Goal: Task Accomplishment & Management: Manage account settings

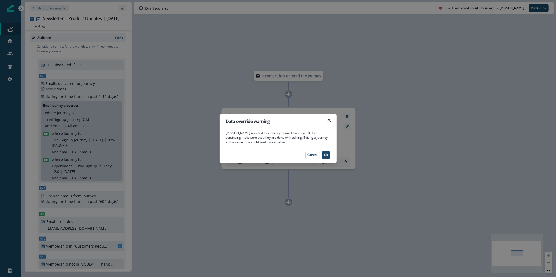
click at [337, 122] on div "Data override warning April Wu updated this journey about 1 hour ago. Before co…" at bounding box center [278, 138] width 556 height 277
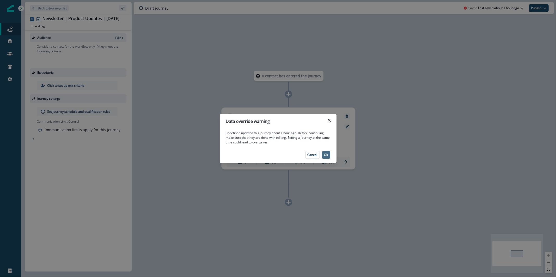
click at [328, 156] on button "Ok" at bounding box center [326, 155] width 8 height 8
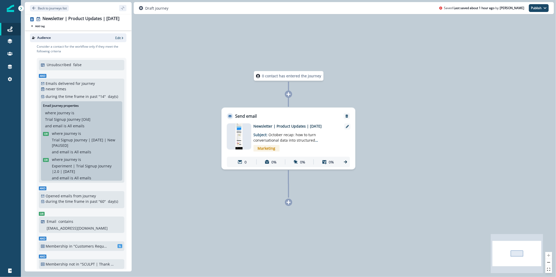
click at [239, 143] on img at bounding box center [239, 137] width 7 height 26
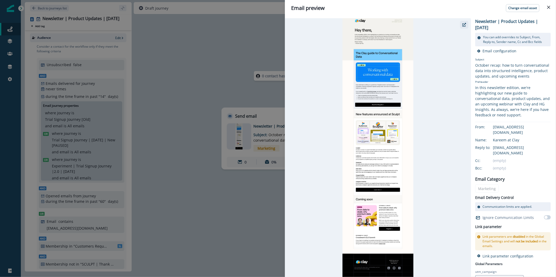
click at [463, 27] on button "button" at bounding box center [464, 25] width 8 height 8
click at [551, 8] on button "Close" at bounding box center [549, 7] width 8 height 8
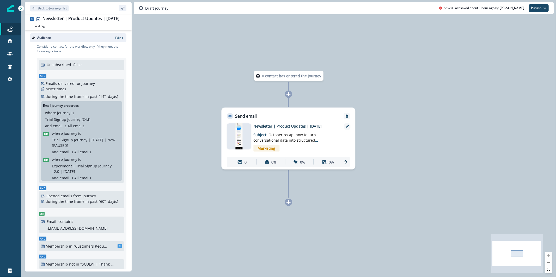
click at [244, 140] on div at bounding box center [239, 137] width 24 height 26
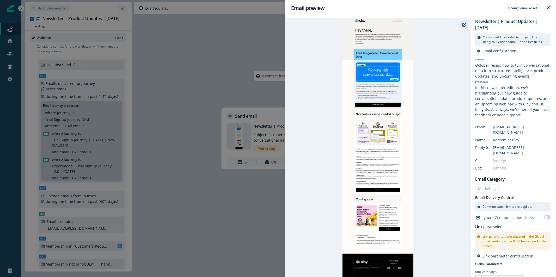
click at [467, 28] on button "button" at bounding box center [464, 25] width 8 height 8
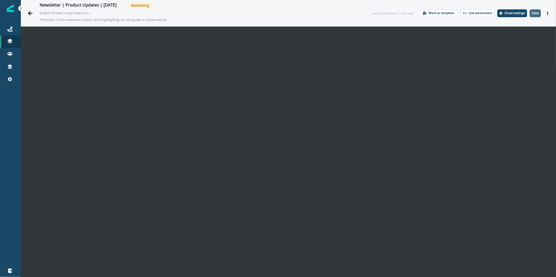
click at [532, 14] on p "Save" at bounding box center [535, 13] width 7 height 4
click at [534, 15] on button "Save" at bounding box center [535, 13] width 11 height 8
click at [546, 13] on icon "Actions" at bounding box center [548, 13] width 4 height 4
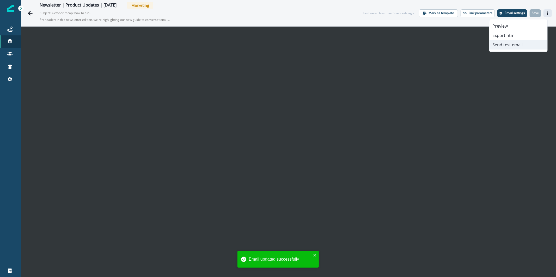
click at [509, 44] on button "Send test email" at bounding box center [519, 44] width 58 height 9
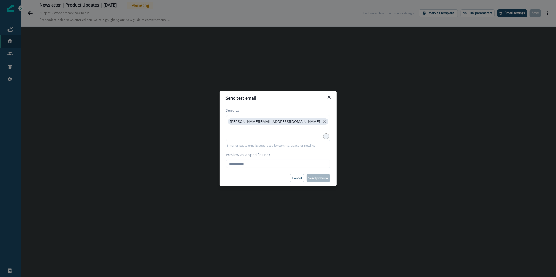
click at [271, 168] on div "Send to karishma.rajaratnam@clay.com 1 Enter or paste emails separated by comma…" at bounding box center [278, 138] width 117 height 65
click at [272, 166] on input "Preview as a specific user" at bounding box center [278, 164] width 104 height 8
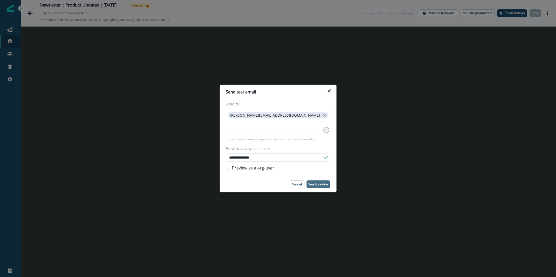
type input "**********"
click at [324, 185] on p "Send preview" at bounding box center [319, 185] width 20 height 4
click at [330, 95] on button "Close" at bounding box center [329, 91] width 8 height 8
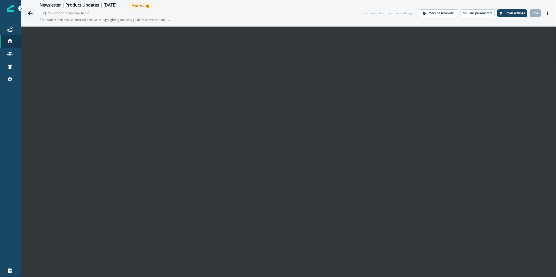
click at [29, 14] on icon "Go back" at bounding box center [30, 13] width 5 height 5
click at [505, 13] on p "Email settings" at bounding box center [515, 13] width 20 height 4
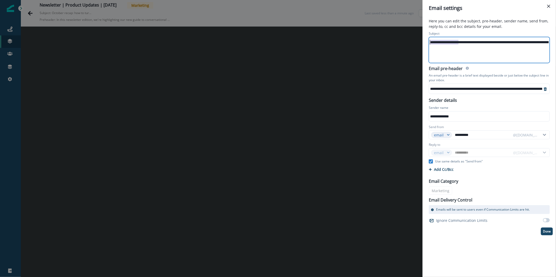
drag, startPoint x: 458, startPoint y: 43, endPoint x: 416, endPoint y: 41, distance: 41.8
click at [416, 41] on div "**********" at bounding box center [278, 138] width 556 height 277
click at [534, 41] on div "**********" at bounding box center [515, 42] width 172 height 8
click at [548, 234] on button "Done" at bounding box center [547, 232] width 12 height 8
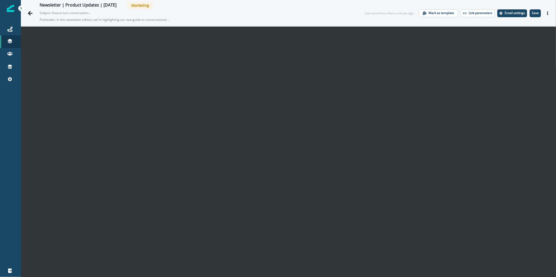
click at [534, 17] on div "Newsletter | Product Updates | October 14 Marketing Subject: How to turn conver…" at bounding box center [288, 13] width 535 height 26
click at [534, 14] on p "Save" at bounding box center [535, 13] width 7 height 4
click at [547, 13] on icon "Actions" at bounding box center [547, 13] width 1 height 4
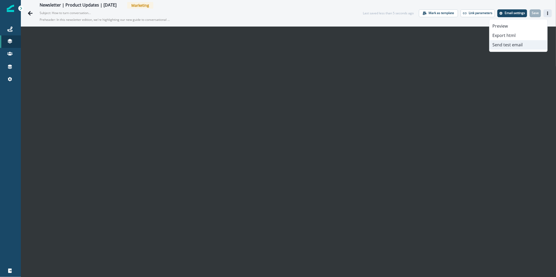
click at [517, 42] on button "Send test email" at bounding box center [519, 44] width 58 height 9
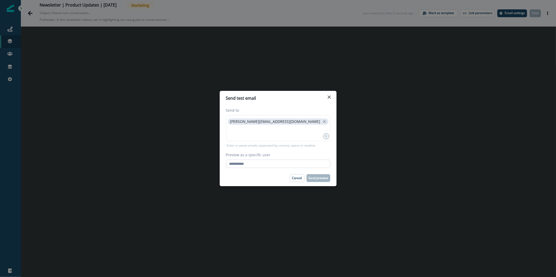
click at [294, 165] on input "Preview as a specific user" at bounding box center [278, 164] width 104 height 8
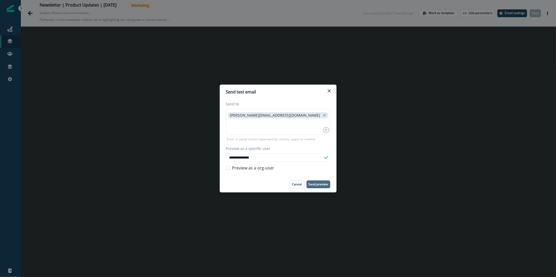
type input "**********"
click at [322, 183] on p "Send preview" at bounding box center [319, 185] width 20 height 4
click at [325, 93] on button "Close" at bounding box center [329, 91] width 8 height 8
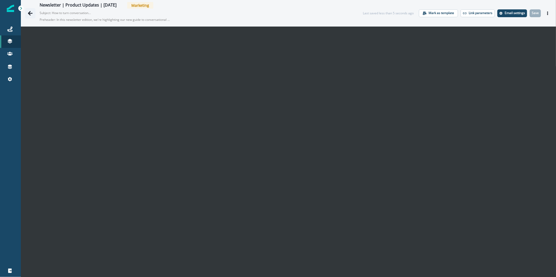
click at [28, 13] on icon "Go back" at bounding box center [30, 13] width 5 height 5
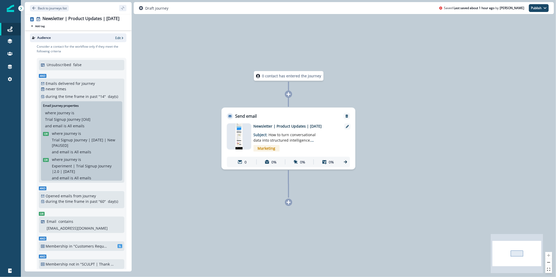
click at [114, 40] on div "Audience Edit" at bounding box center [78, 37] width 96 height 9
click at [121, 36] on icon "button" at bounding box center [123, 38] width 4 height 4
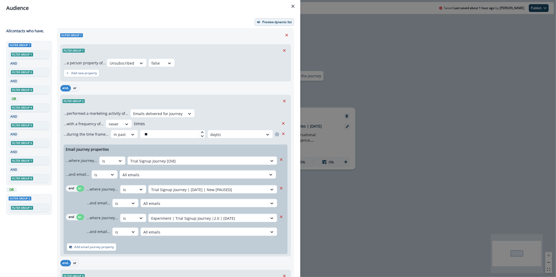
click at [263, 25] on button "Preview dynamic list" at bounding box center [274, 22] width 39 height 8
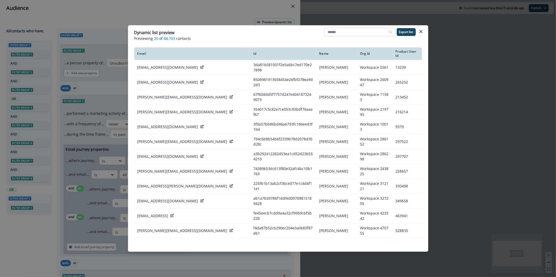
click at [369, 33] on input at bounding box center [360, 32] width 70 height 8
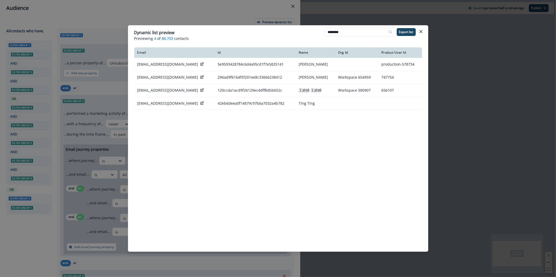
click at [351, 27] on header "Dynamic list preview Previewing 4 of 88,703 contacts ******** Export list" at bounding box center [278, 35] width 300 height 20
click at [350, 30] on input "********" at bounding box center [360, 32] width 70 height 8
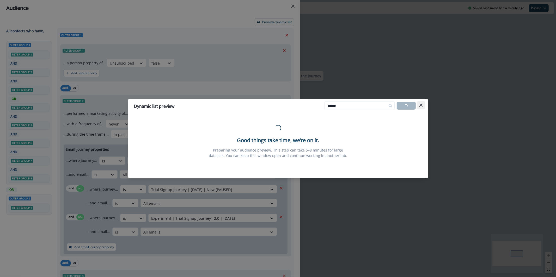
type input "******"
click at [424, 106] on button "Close" at bounding box center [421, 105] width 8 height 8
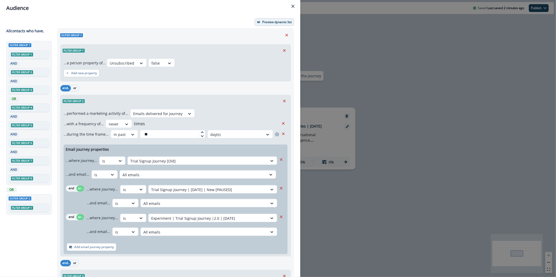
click at [274, 21] on p "Preview dynamic list" at bounding box center [276, 22] width 29 height 4
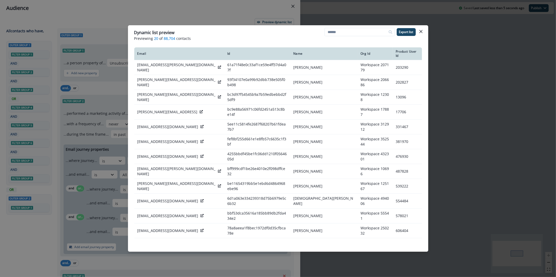
click at [243, 7] on div "Dynamic list preview Previewing 20 of 88,704 contacts Export list Email Id Name…" at bounding box center [278, 138] width 556 height 277
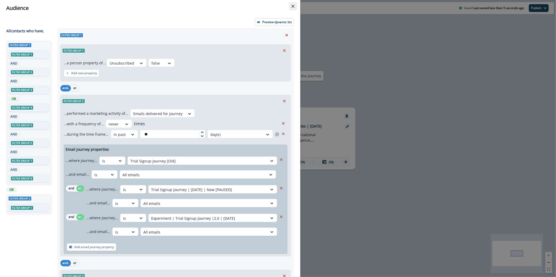
click at [292, 6] on icon "Close" at bounding box center [293, 6] width 3 height 3
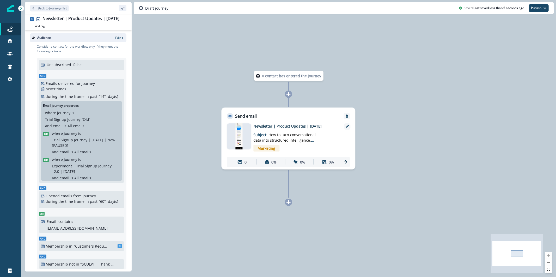
click at [245, 146] on div at bounding box center [239, 137] width 24 height 26
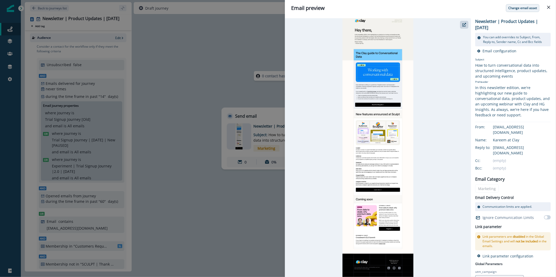
click at [526, 10] on p "Change email asset" at bounding box center [523, 8] width 29 height 4
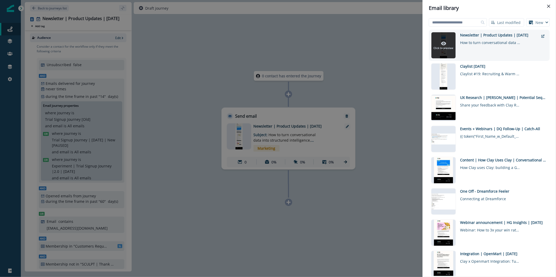
click at [442, 42] on icon at bounding box center [443, 44] width 5 height 4
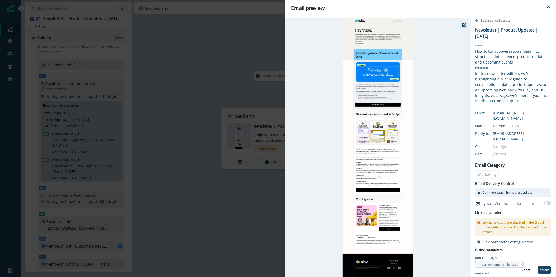
click at [466, 24] on icon "button" at bounding box center [465, 25] width 4 height 4
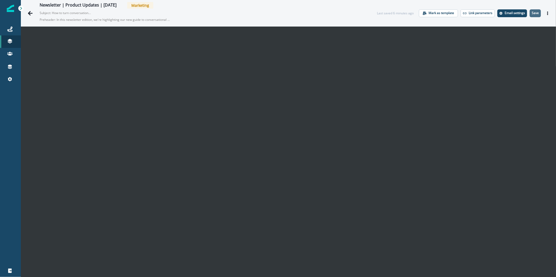
click at [532, 12] on p "Save" at bounding box center [535, 13] width 7 height 4
click at [544, 11] on button "Actions" at bounding box center [548, 13] width 8 height 8
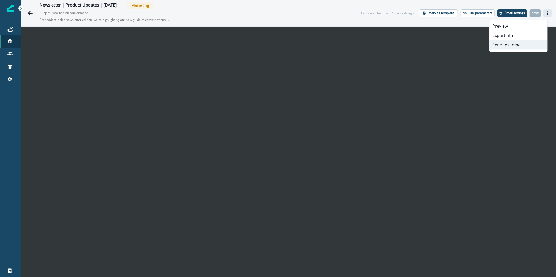
click at [533, 44] on button "Send test email" at bounding box center [519, 44] width 58 height 9
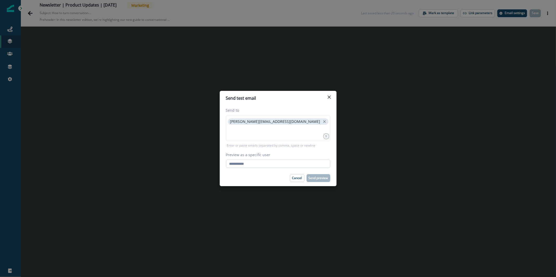
click at [306, 165] on input "Preview as a specific user" at bounding box center [278, 164] width 104 height 8
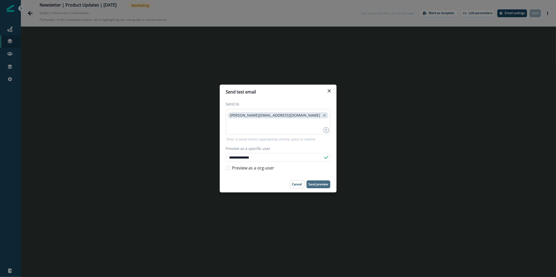
type input "**********"
click at [322, 183] on p "Send preview" at bounding box center [319, 185] width 20 height 4
click at [46, 56] on div "**********" at bounding box center [278, 138] width 556 height 277
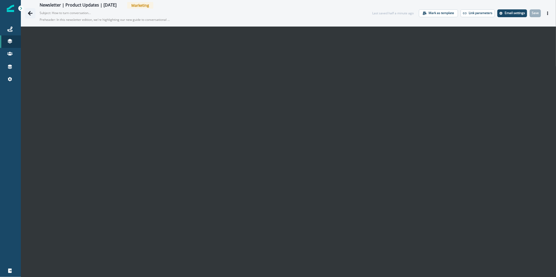
click at [33, 14] on button "Go back" at bounding box center [30, 13] width 10 height 10
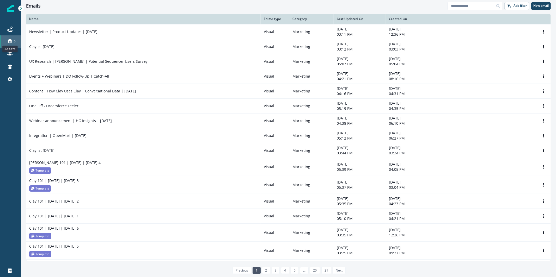
click at [11, 40] on icon at bounding box center [10, 40] width 4 height 3
click at [11, 27] on icon at bounding box center [9, 29] width 5 height 5
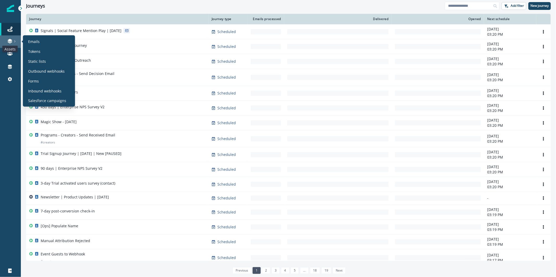
click at [12, 39] on icon at bounding box center [9, 41] width 5 height 5
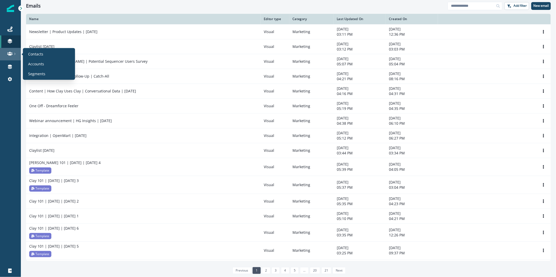
click at [15, 55] on icon at bounding box center [15, 54] width 3 height 3
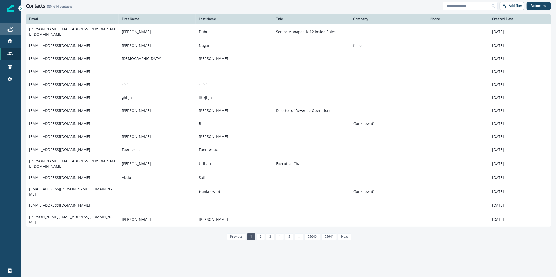
click at [13, 28] on div "Journeys" at bounding box center [10, 29] width 17 height 6
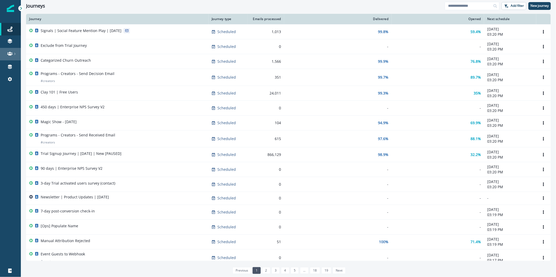
click at [13, 53] on div at bounding box center [10, 53] width 17 height 5
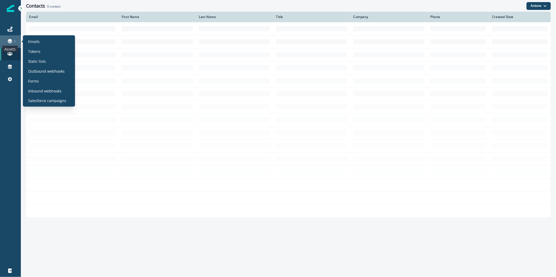
click at [12, 44] on icon at bounding box center [9, 41] width 5 height 5
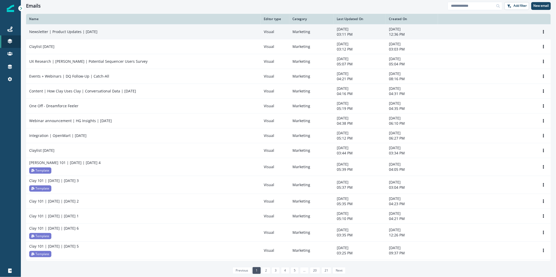
click at [95, 29] on p "Newsletter | Product Updates | [DATE]" at bounding box center [63, 31] width 68 height 5
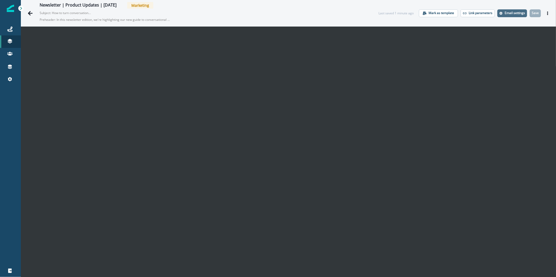
click at [508, 15] on p "Email settings" at bounding box center [515, 13] width 20 height 4
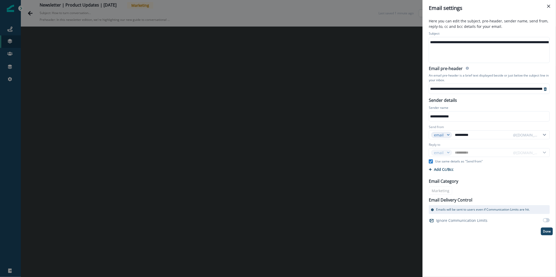
click at [518, 42] on div "**********" at bounding box center [515, 42] width 172 height 8
drag, startPoint x: 533, startPoint y: 43, endPoint x: 422, endPoint y: 44, distance: 110.1
click at [423, 44] on div "**********" at bounding box center [490, 146] width 134 height 261
click at [516, 28] on p "Here you can edit the subject, pre-header, sender name, send from, reply-to, cc…" at bounding box center [489, 24] width 127 height 12
click at [542, 232] on button "Done" at bounding box center [547, 232] width 12 height 8
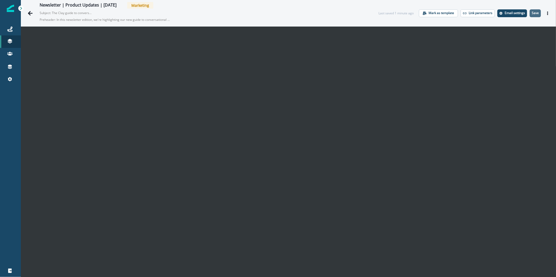
click at [532, 15] on button "Save" at bounding box center [535, 13] width 11 height 8
click at [546, 10] on button "Actions" at bounding box center [548, 13] width 8 height 8
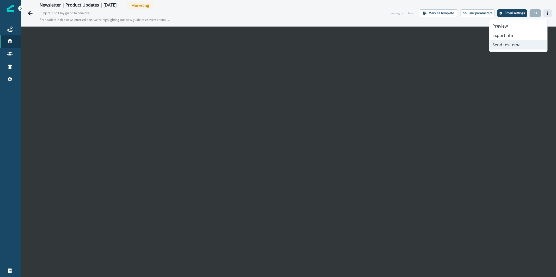
click at [527, 45] on button "Send test email" at bounding box center [519, 44] width 58 height 9
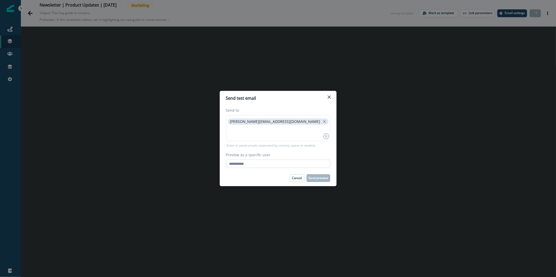
click at [294, 164] on input "Preview as a specific user" at bounding box center [278, 164] width 104 height 8
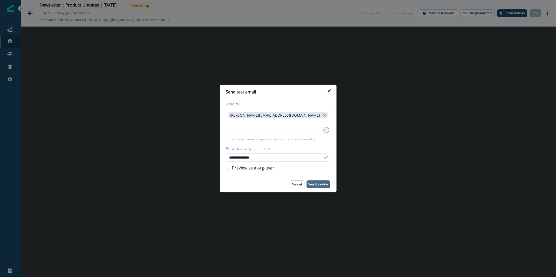
type input "**********"
click at [318, 187] on button "Send preview" at bounding box center [319, 185] width 24 height 8
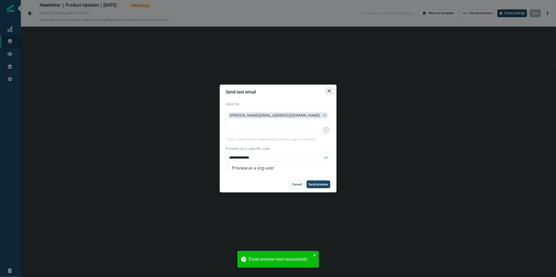
click at [327, 90] on button "Close" at bounding box center [329, 91] width 8 height 8
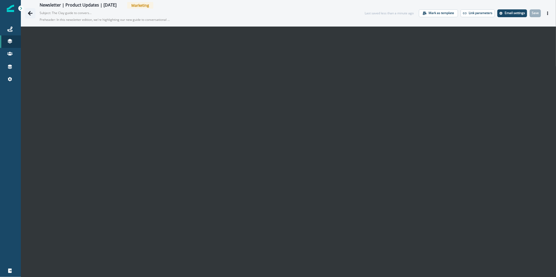
click at [29, 15] on icon "Go back" at bounding box center [30, 13] width 5 height 5
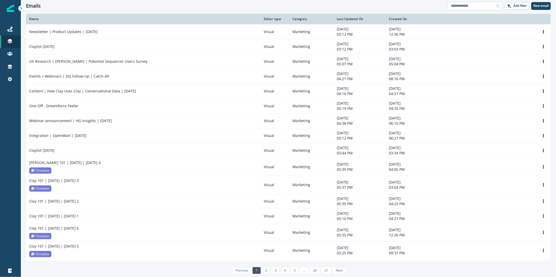
click at [470, 6] on input at bounding box center [475, 6] width 55 height 8
type input "**********"
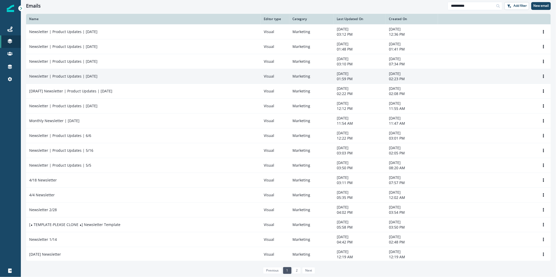
click at [152, 74] on div "Newsletter | Product Updates | July 31" at bounding box center [143, 76] width 228 height 5
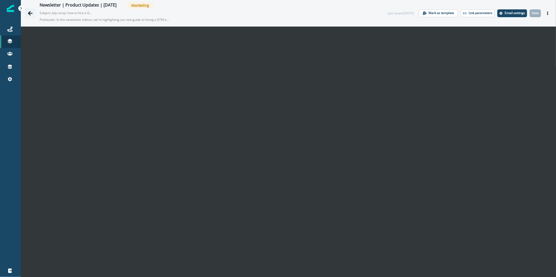
click at [34, 12] on button "Go back" at bounding box center [30, 13] width 10 height 10
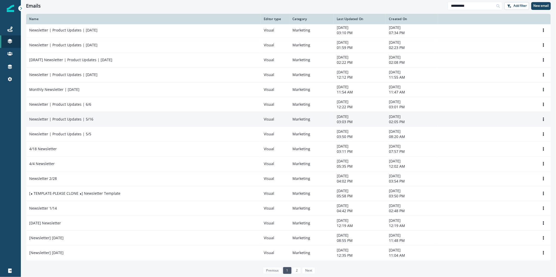
scroll to position [35, 0]
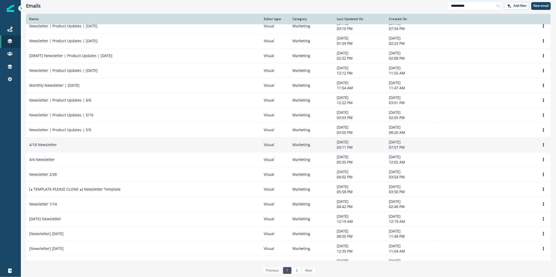
click at [150, 152] on td "4/18 Newsletter" at bounding box center [143, 144] width 235 height 15
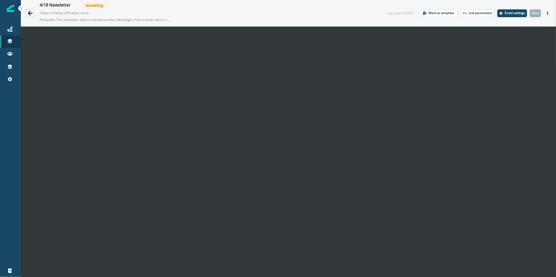
click at [34, 13] on button "Go back" at bounding box center [30, 13] width 10 height 10
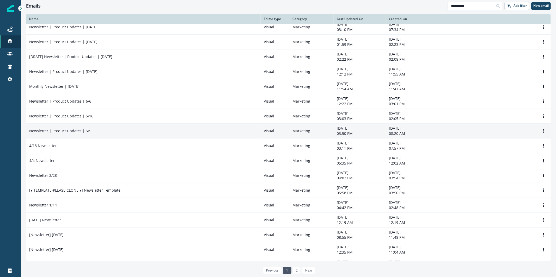
scroll to position [115, 0]
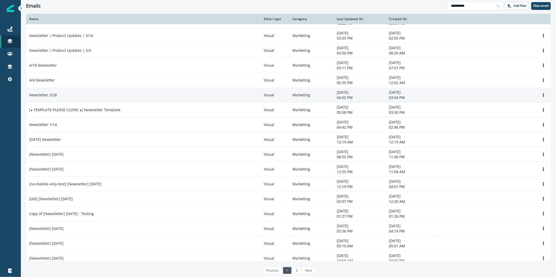
click at [145, 90] on td "Newsletter 2/28" at bounding box center [143, 95] width 235 height 15
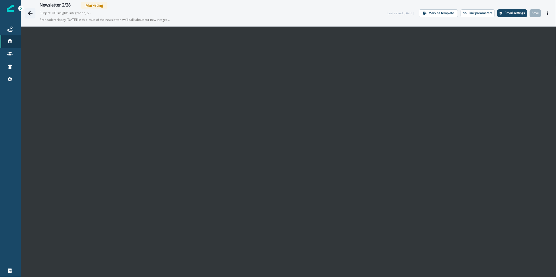
click at [33, 13] on icon "Go back" at bounding box center [30, 13] width 5 height 5
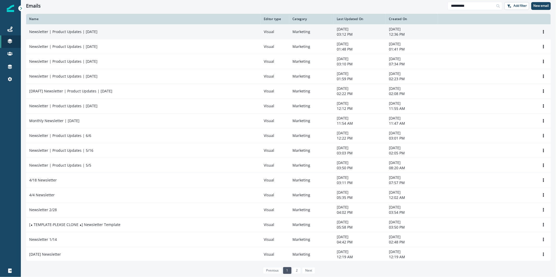
click at [125, 33] on div "Newsletter | Product Updates | [DATE]" at bounding box center [143, 31] width 228 height 5
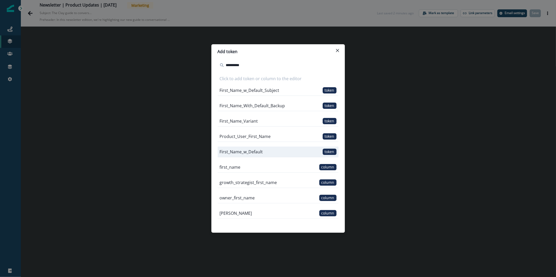
type input "**********"
click at [327, 154] on span "token" at bounding box center [330, 152] width 14 height 6
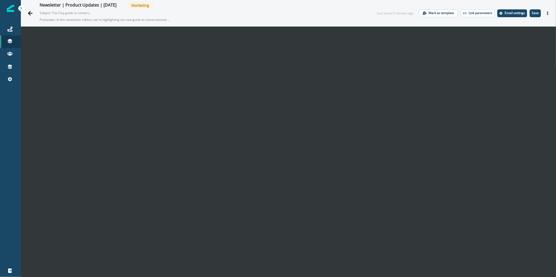
click at [547, 15] on icon "Actions" at bounding box center [547, 13] width 1 height 4
click at [545, 16] on button "Actions" at bounding box center [548, 13] width 8 height 8
click at [524, 42] on button "Send test email" at bounding box center [519, 44] width 58 height 9
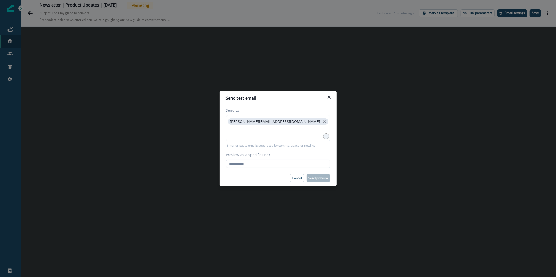
click at [268, 167] on input "Preview as a specific user" at bounding box center [278, 164] width 104 height 8
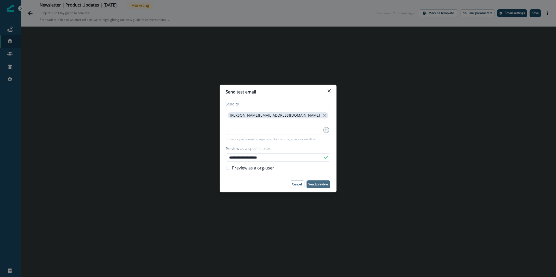
type input "**********"
click at [323, 183] on p "Send preview" at bounding box center [319, 185] width 20 height 4
click at [327, 90] on button "Close" at bounding box center [329, 91] width 8 height 8
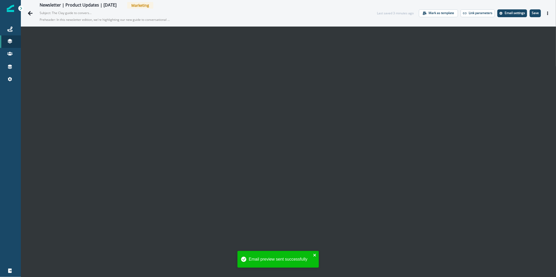
click at [315, 255] on icon "close" at bounding box center [315, 255] width 4 height 4
click at [546, 14] on icon "Actions" at bounding box center [548, 13] width 4 height 4
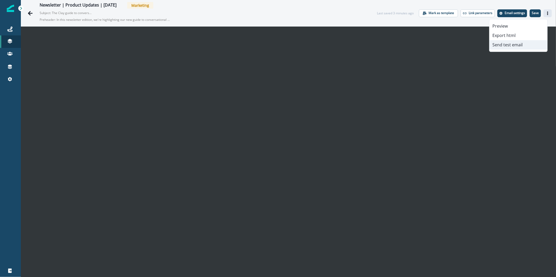
click at [516, 46] on button "Send test email" at bounding box center [519, 44] width 58 height 9
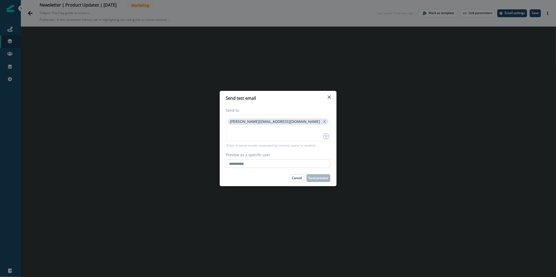
click at [288, 164] on input "Preview as a specific user" at bounding box center [278, 164] width 104 height 8
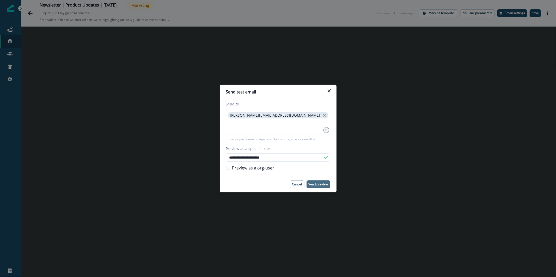
click at [327, 183] on p "Send preview" at bounding box center [319, 185] width 20 height 4
click at [278, 160] on input "**********" at bounding box center [278, 158] width 104 height 8
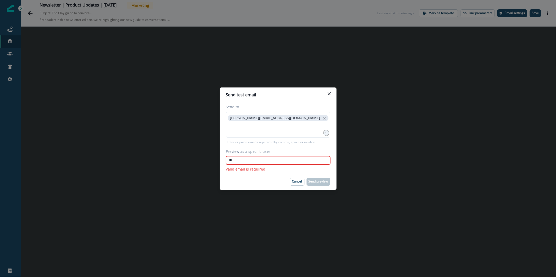
type input "*"
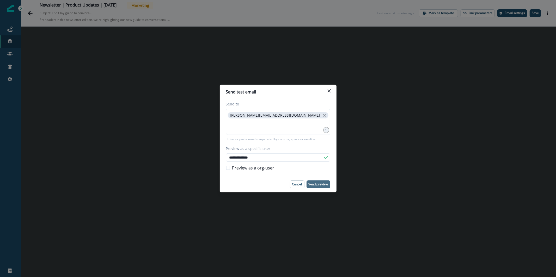
type input "**********"
click at [317, 184] on p "Send preview" at bounding box center [319, 185] width 20 height 4
click at [329, 90] on icon "Close" at bounding box center [329, 90] width 3 height 3
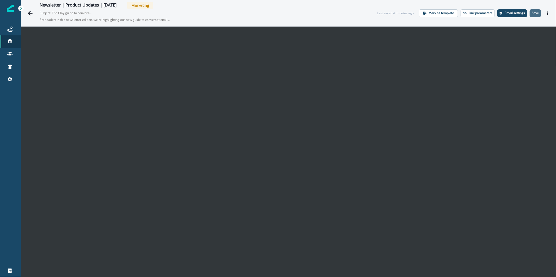
click at [533, 15] on button "Save" at bounding box center [535, 13] width 11 height 8
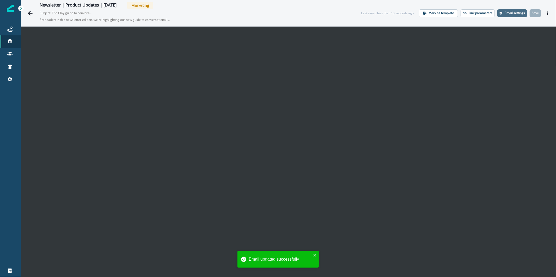
click at [515, 13] on p "Email settings" at bounding box center [515, 13] width 20 height 4
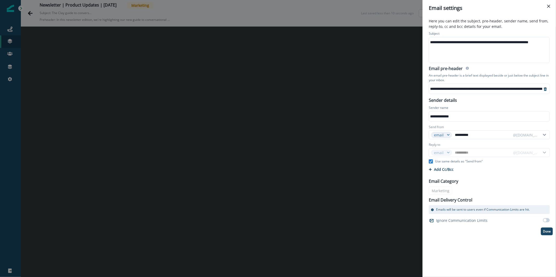
scroll to position [0, 14]
click at [549, 6] on icon "Close" at bounding box center [548, 6] width 3 height 3
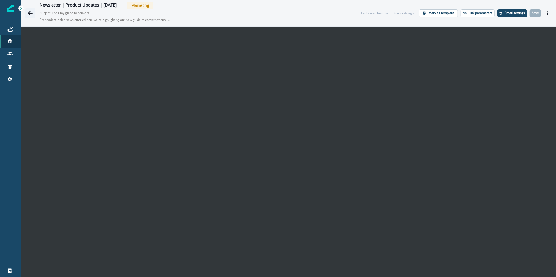
click at [33, 12] on button "Go back" at bounding box center [30, 13] width 10 height 10
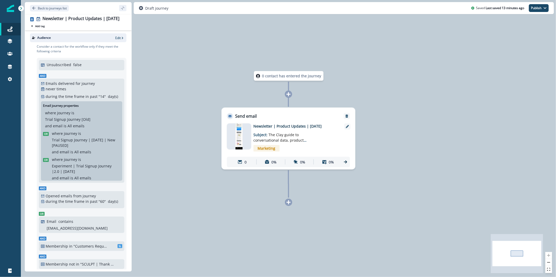
click at [237, 143] on img at bounding box center [239, 137] width 7 height 26
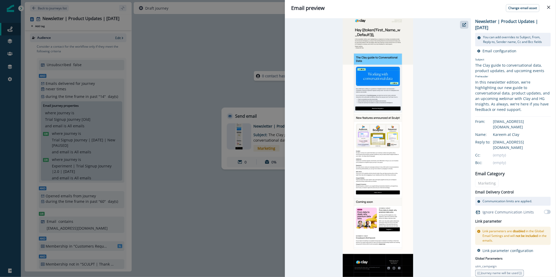
click at [187, 81] on div "Email preview Change email asset Newsletter | Product Updates | [DATE] You can …" at bounding box center [278, 138] width 556 height 277
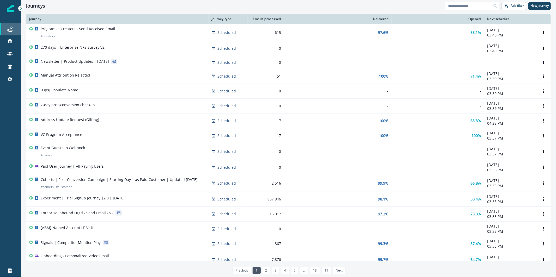
click at [9, 29] on icon at bounding box center [9, 29] width 5 height 5
click at [5, 42] on div at bounding box center [10, 41] width 17 height 5
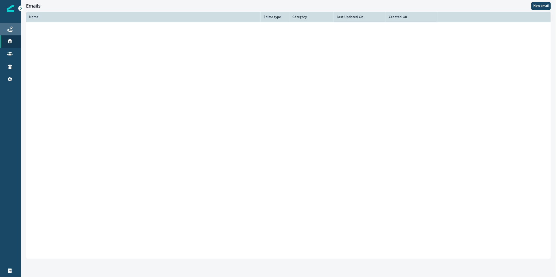
click at [13, 31] on div "Journeys" at bounding box center [10, 29] width 17 height 6
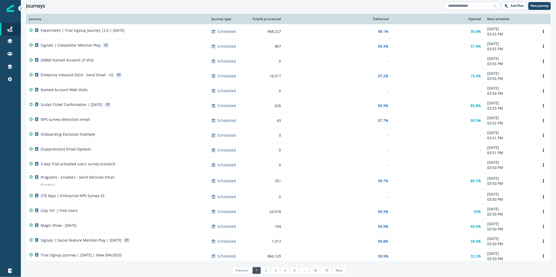
click at [470, 10] on input at bounding box center [472, 6] width 55 height 8
type input "**********"
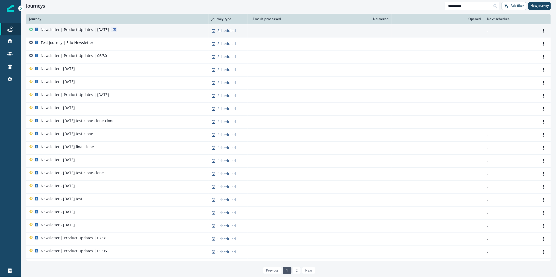
click at [121, 32] on div "Newsletter | Product Updates | [DATE]" at bounding box center [117, 30] width 176 height 7
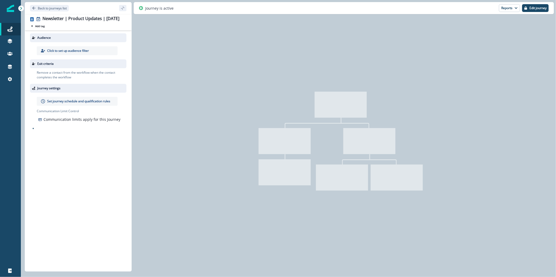
type input "**********"
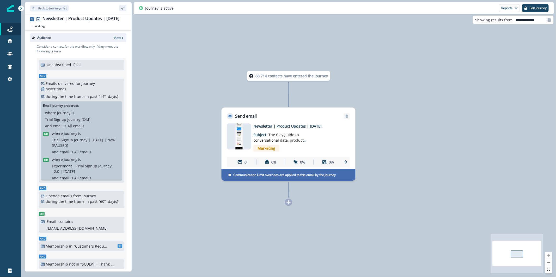
click at [46, 9] on p "Back to journeys list" at bounding box center [52, 8] width 29 height 4
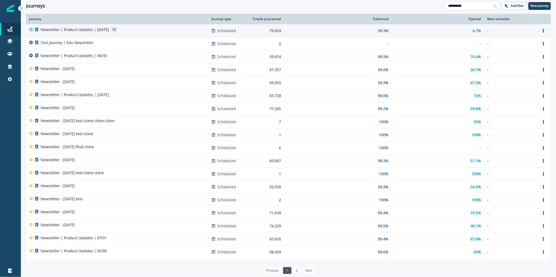
click at [190, 34] on div "Newsletter | Product Updates | [DATE]" at bounding box center [117, 30] width 176 height 7
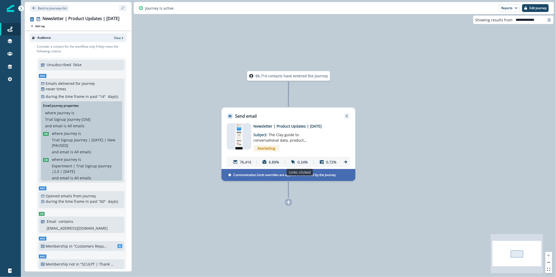
click at [296, 163] on div "0.24%" at bounding box center [299, 163] width 26 height 10
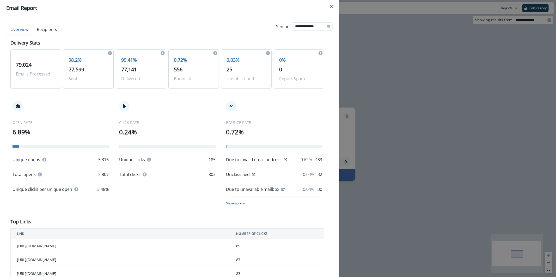
click at [34, 35] on button "Recipients" at bounding box center [47, 29] width 29 height 11
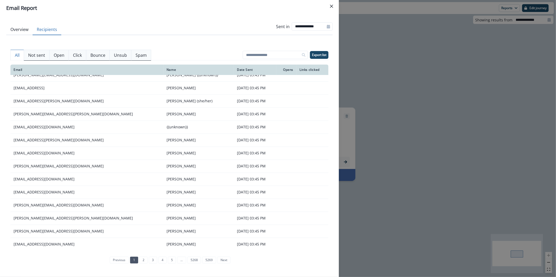
scroll to position [20, 0]
click at [72, 53] on button "Click" at bounding box center [78, 55] width 18 height 11
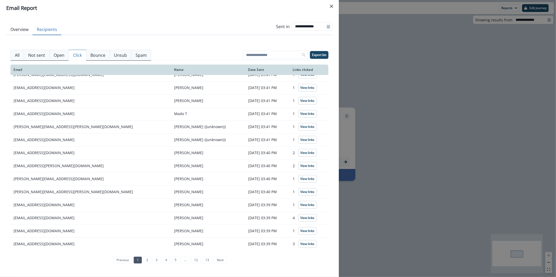
click at [407, 118] on div "**********" at bounding box center [278, 138] width 556 height 277
